Goal: Check status: Check status

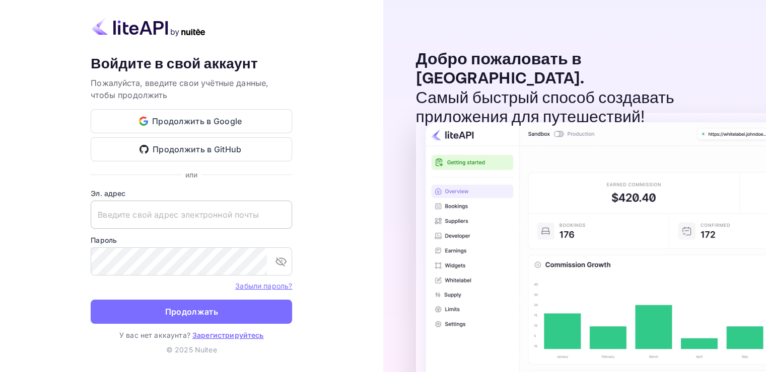
click at [134, 210] on input "text" at bounding box center [191, 215] width 201 height 28
click at [135, 214] on input "text" at bounding box center [191, 215] width 201 height 28
paste input "[EMAIL_ADDRESS][DOMAIN_NAME]"
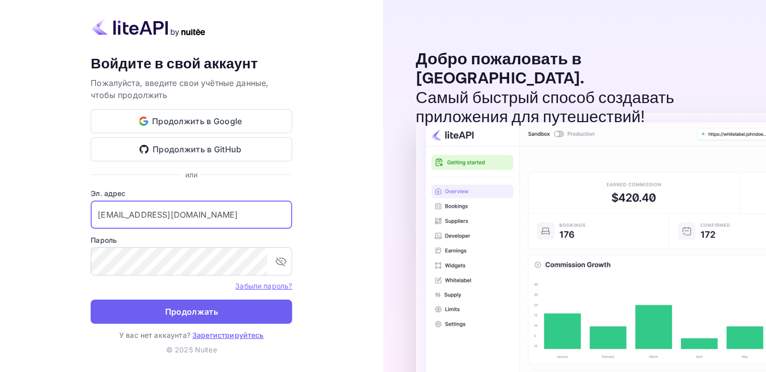
type input "[EMAIL_ADDRESS][DOMAIN_NAME]"
click at [200, 314] on ya-tr-span "Продолжать" at bounding box center [191, 312] width 53 height 14
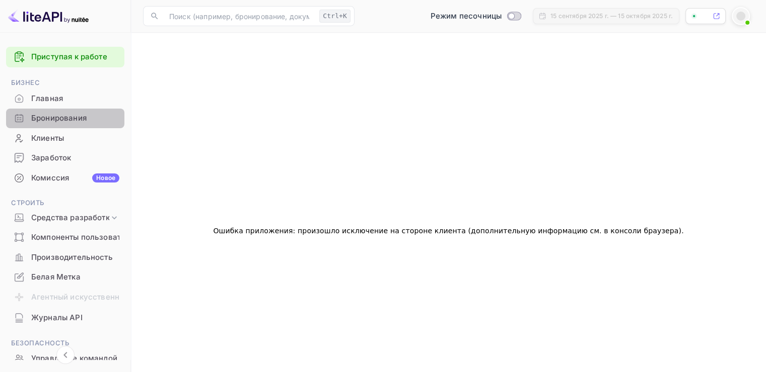
click at [72, 123] on ya-tr-span "Бронирования" at bounding box center [58, 119] width 55 height 12
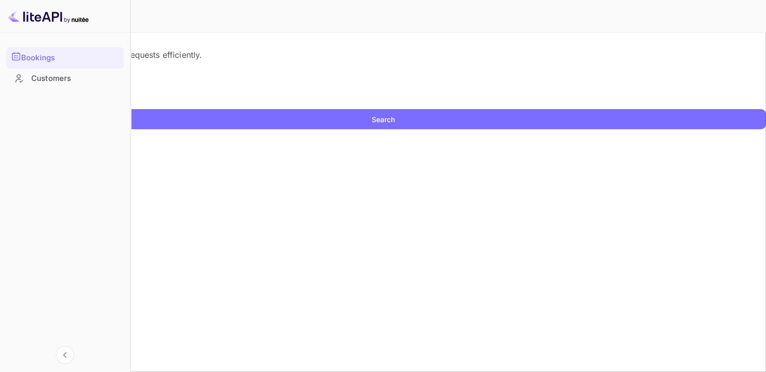
click at [130, 109] on input "text" at bounding box center [65, 101] width 130 height 15
paste input "9998053"
type input "9998053"
click at [715, 129] on button "Поиск" at bounding box center [383, 119] width 766 height 20
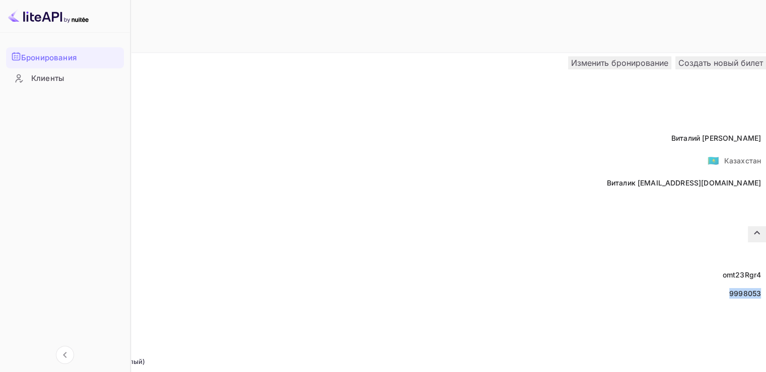
drag, startPoint x: 404, startPoint y: 266, endPoint x: 433, endPoint y: 268, distance: 28.7
click at [729, 288] on div "9998053" at bounding box center [745, 293] width 32 height 11
copy div "9998053"
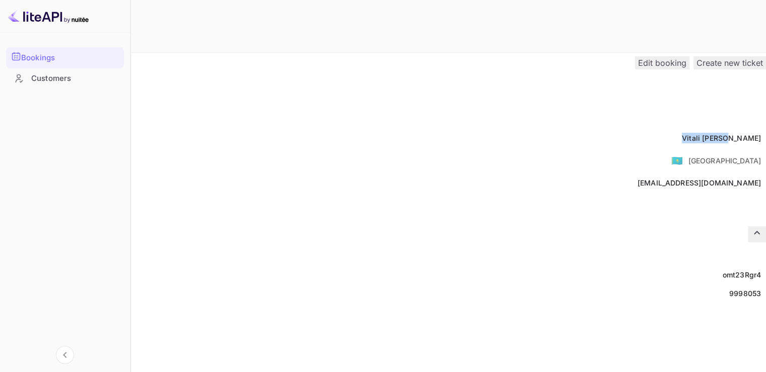
drag, startPoint x: 385, startPoint y: 118, endPoint x: 439, endPoint y: 119, distance: 54.4
click at [439, 129] on div "Full name [PERSON_NAME] Nationality 🇰🇿 [DEMOGRAPHIC_DATA] Email [EMAIL_ADDRESS]…" at bounding box center [383, 160] width 766 height 63
copy div "[PERSON_NAME]"
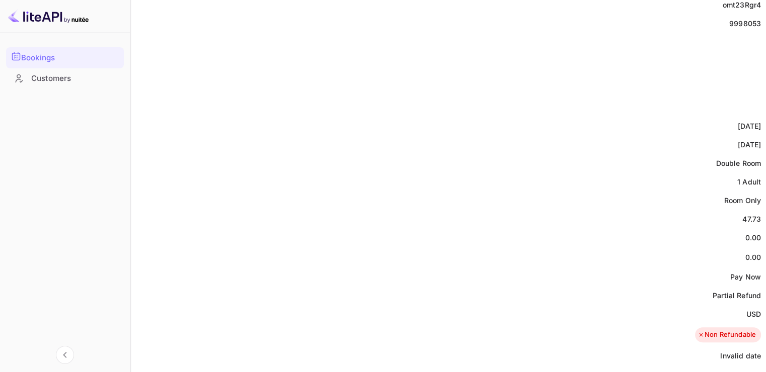
scroll to position [352, 0]
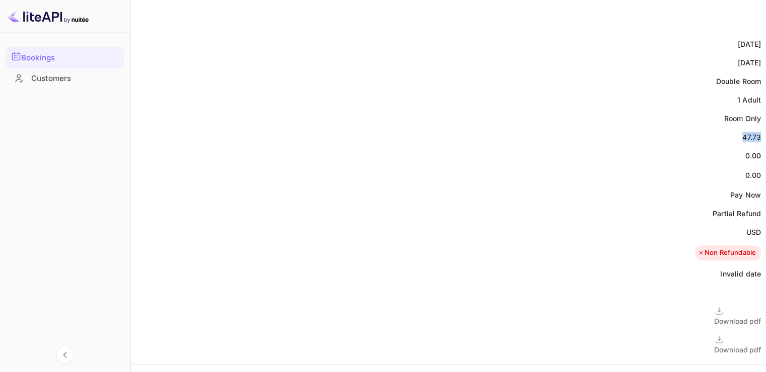
drag, startPoint x: 413, startPoint y: 101, endPoint x: 434, endPoint y: 104, distance: 21.9
click at [434, 128] on div "Price 47.73" at bounding box center [383, 137] width 766 height 19
copy div "47.73"
drag, startPoint x: 419, startPoint y: 199, endPoint x: 433, endPoint y: 200, distance: 14.1
click at [746, 228] on ya-tr-span "USD" at bounding box center [753, 232] width 15 height 9
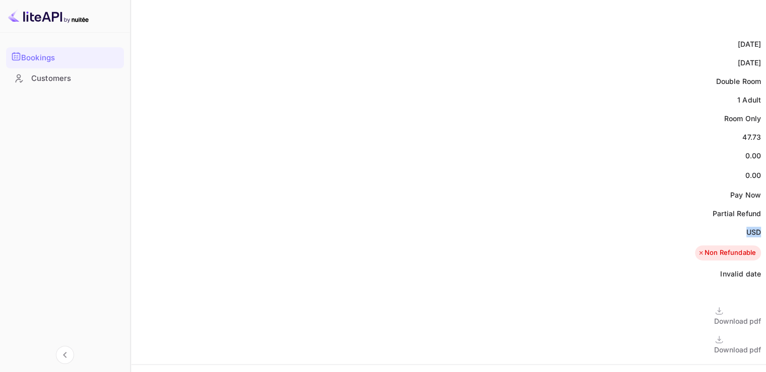
copy ya-tr-span "USD"
